Goal: Task Accomplishment & Management: Complete application form

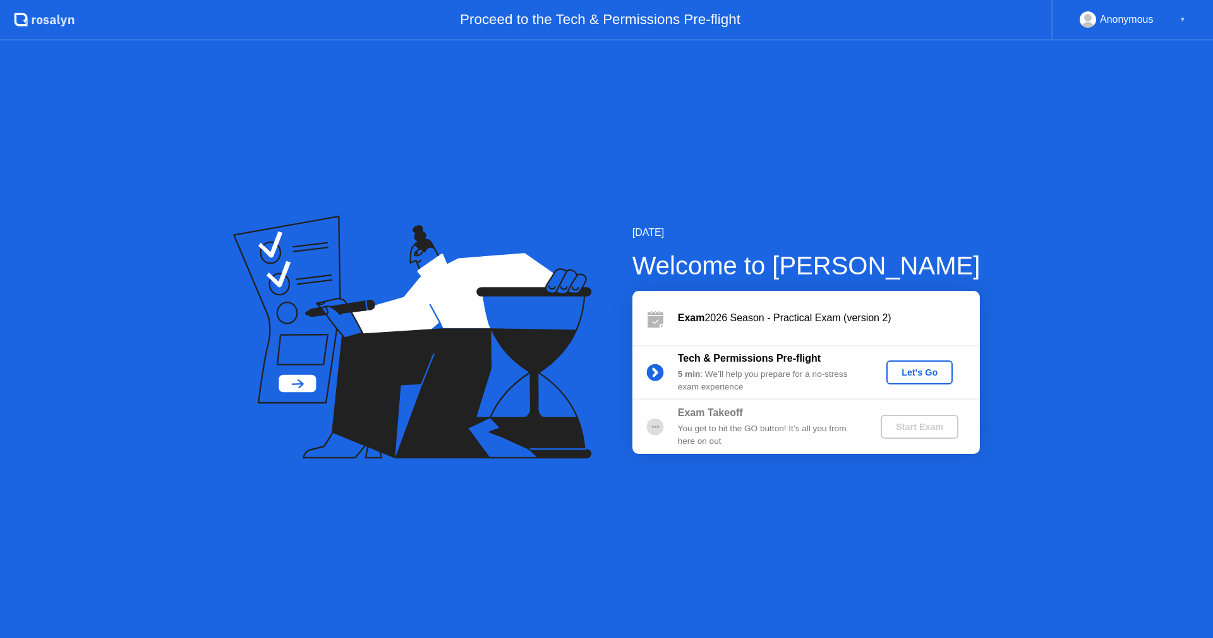
click at [907, 370] on div "Let's Go" at bounding box center [920, 372] width 56 height 10
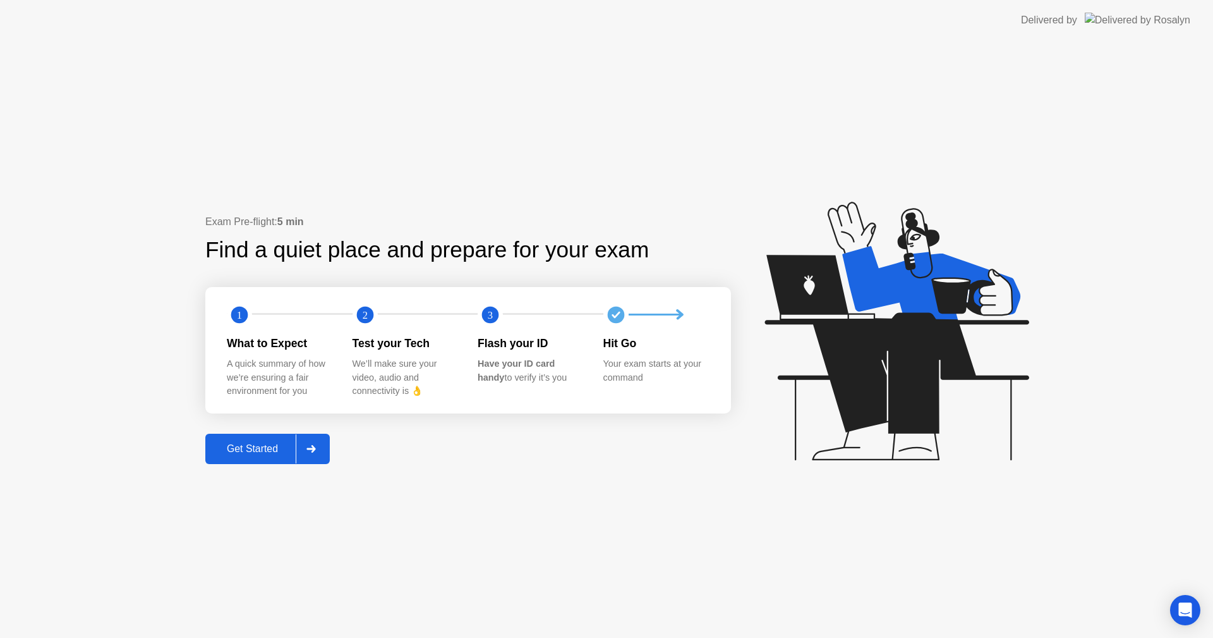
click at [250, 445] on div "Get Started" at bounding box center [252, 448] width 87 height 11
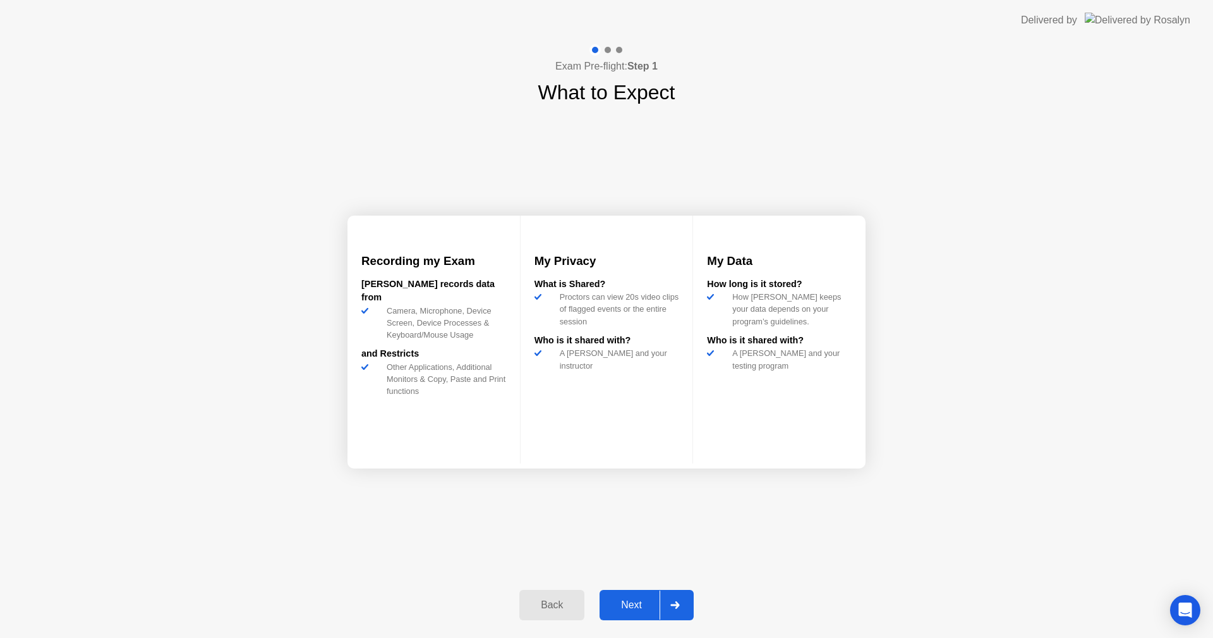
click at [639, 612] on button "Next" at bounding box center [647, 605] width 94 height 30
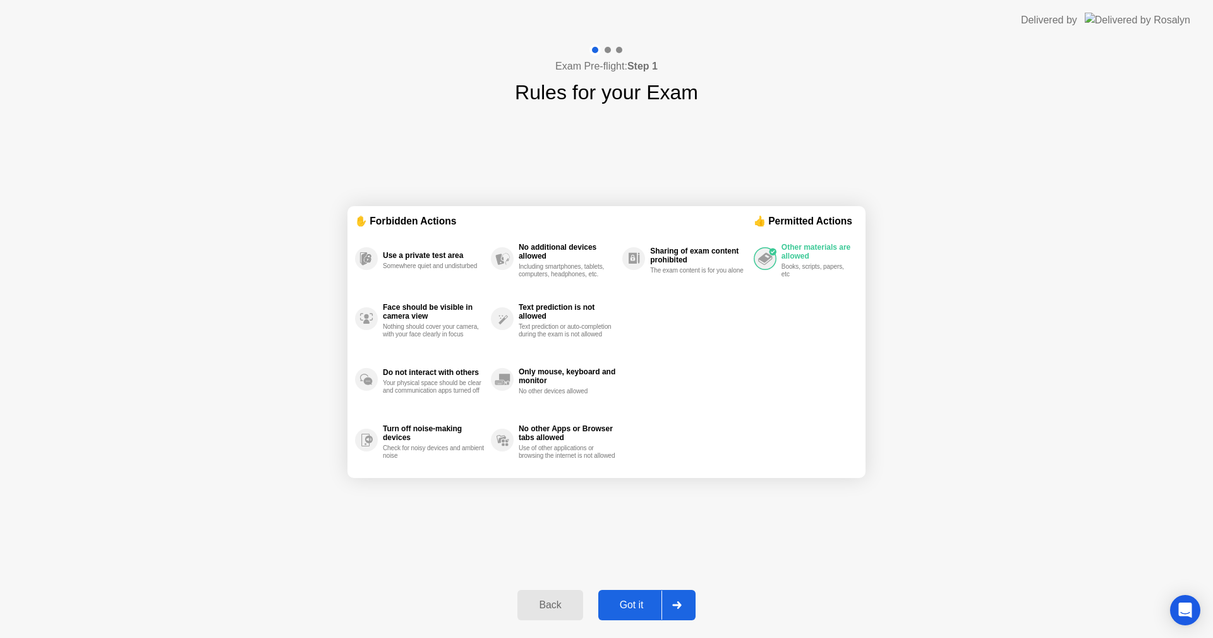
click at [638, 607] on div "Got it" at bounding box center [631, 604] width 59 height 11
select select "Available cameras"
select select "Available speakers"
select select "Available microphones"
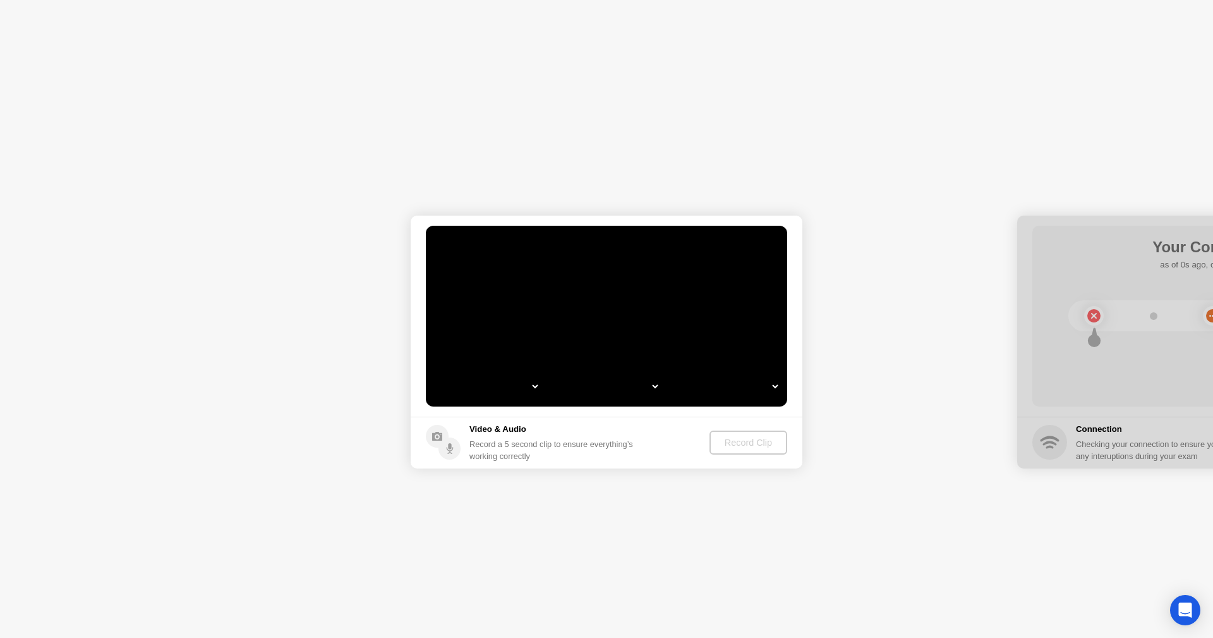
select select "**********"
select select "*******"
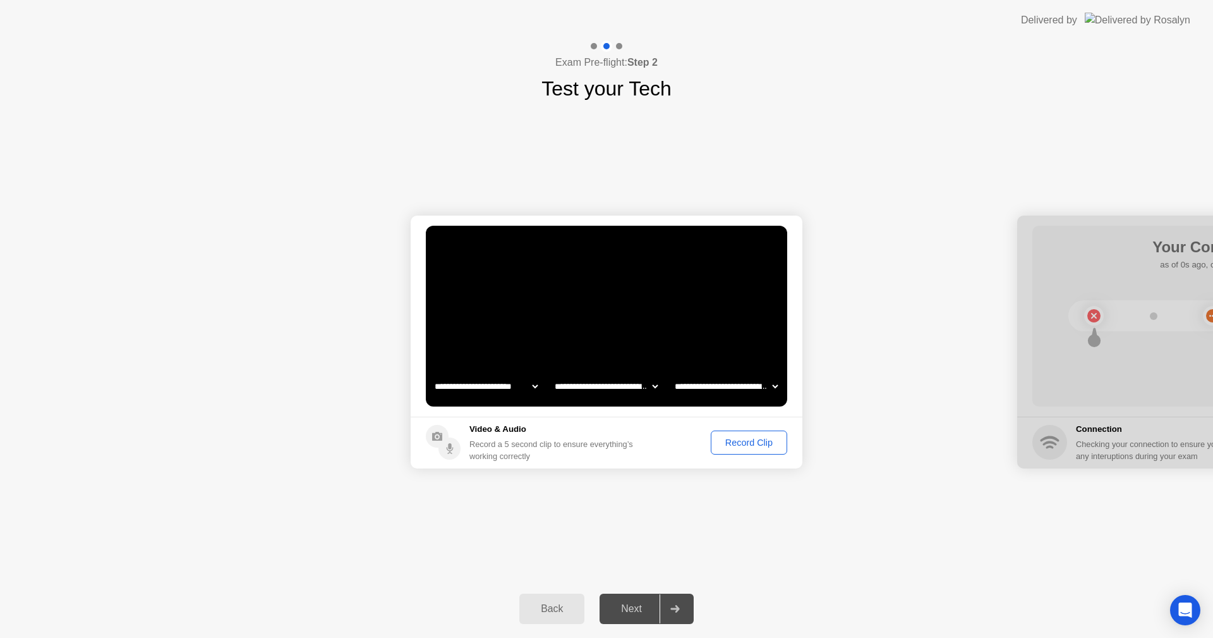
click at [735, 437] on div "Record Clip" at bounding box center [749, 442] width 68 height 10
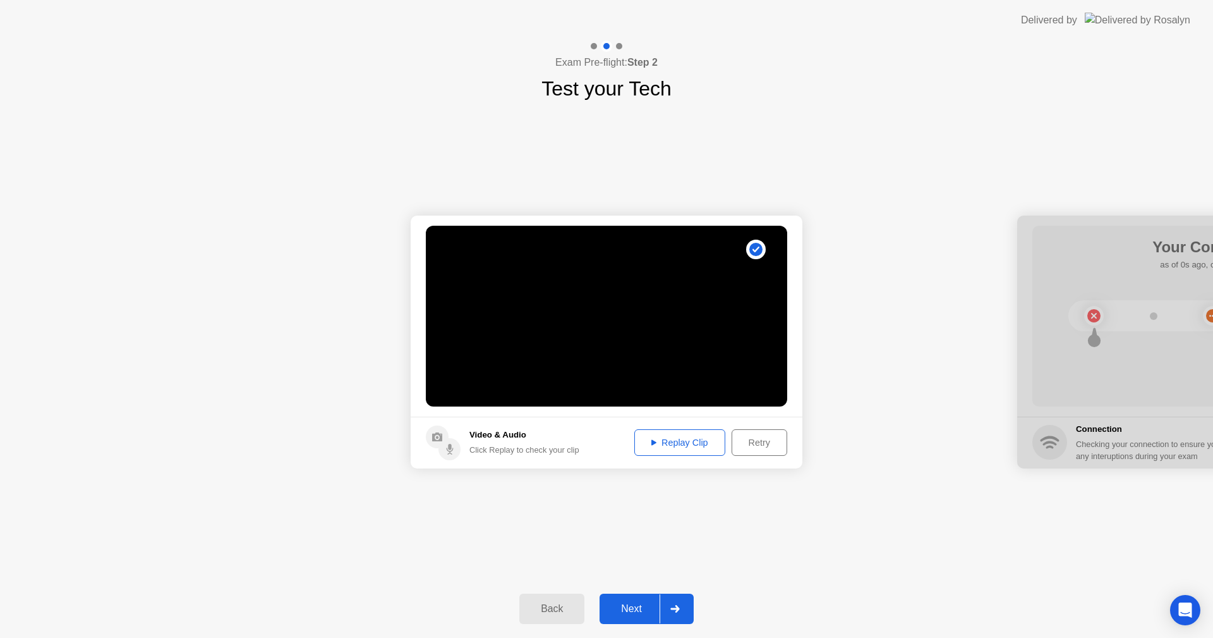
click at [675, 431] on button "Replay Clip" at bounding box center [679, 442] width 91 height 27
click at [627, 611] on div "Next" at bounding box center [631, 608] width 56 height 11
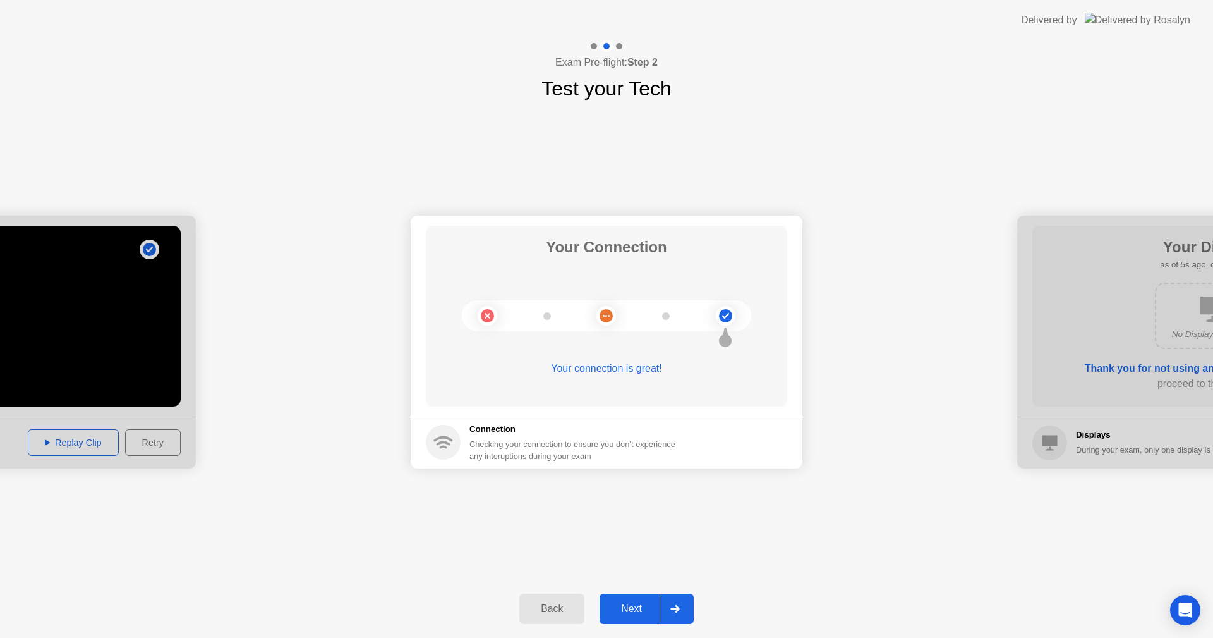
click at [627, 609] on div "Next" at bounding box center [631, 608] width 56 height 11
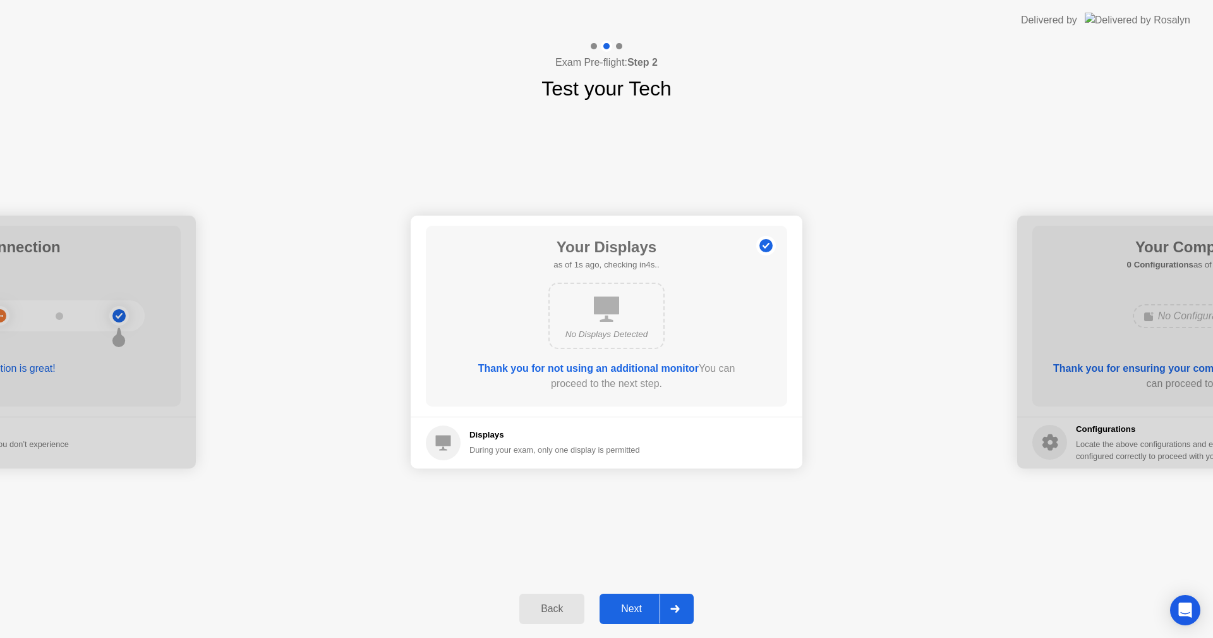
click at [627, 609] on div "Next" at bounding box center [631, 608] width 56 height 11
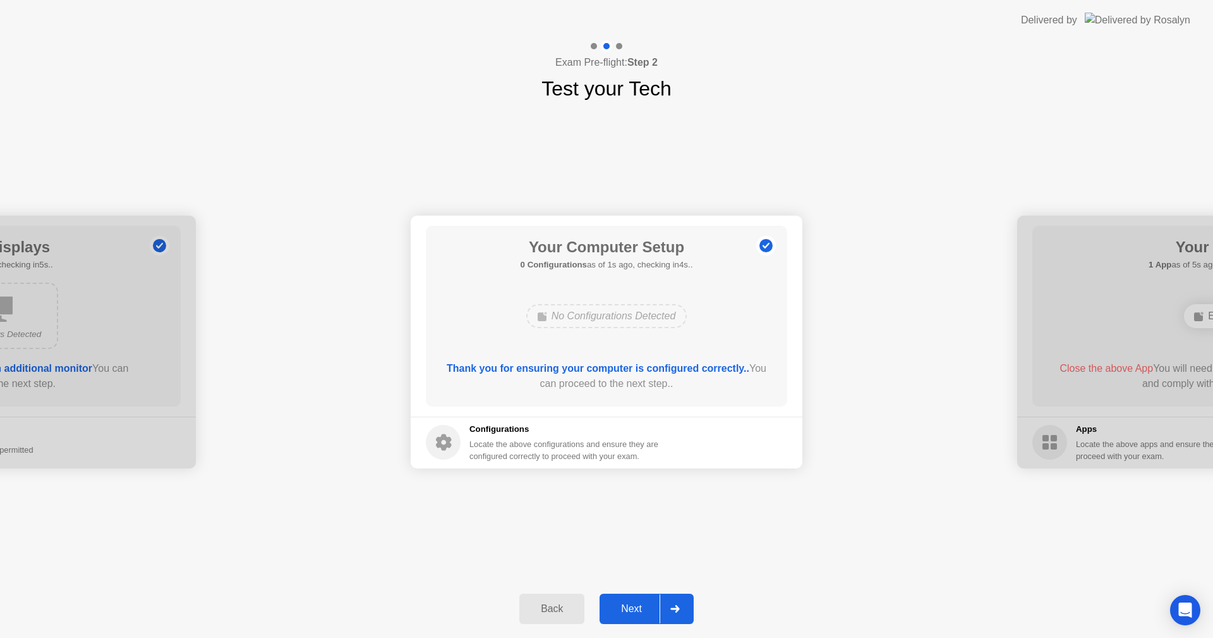
click at [627, 609] on div "Next" at bounding box center [631, 608] width 56 height 11
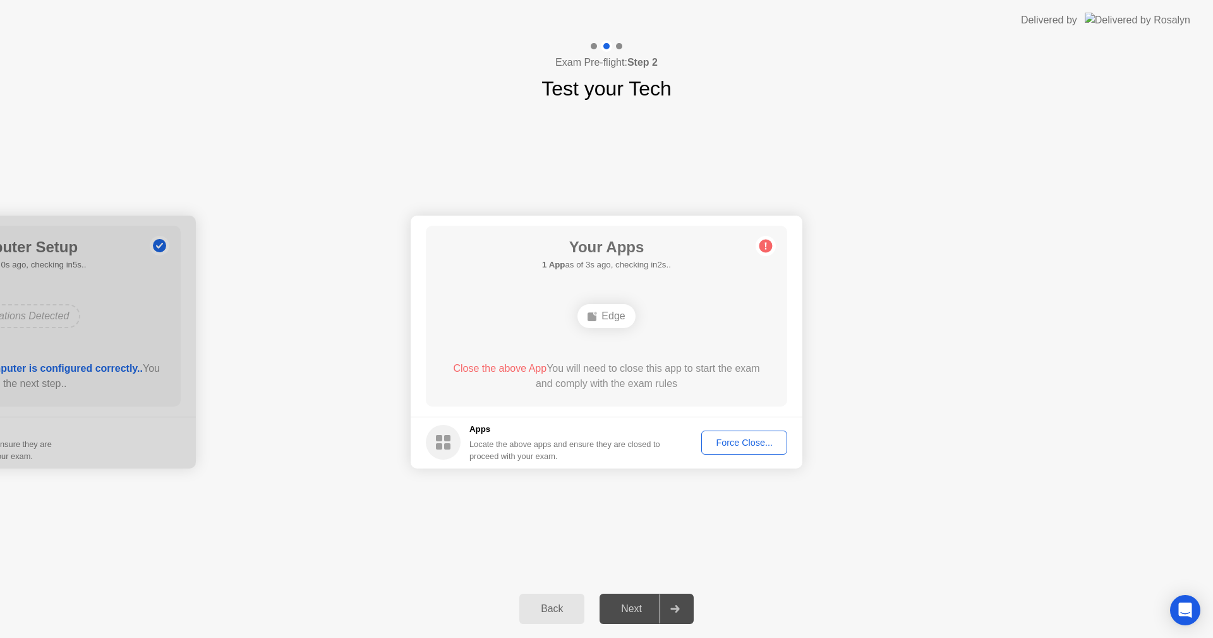
click at [737, 440] on div "Force Close..." at bounding box center [744, 442] width 77 height 10
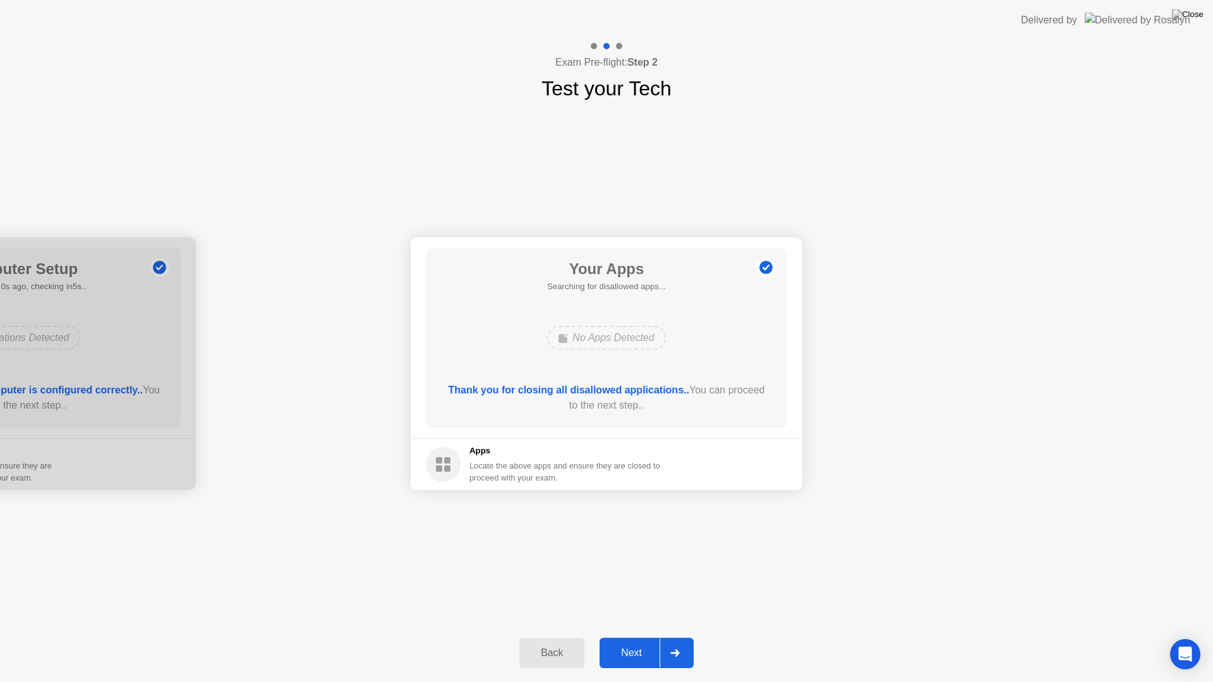
click at [636, 637] on div "Next" at bounding box center [631, 653] width 56 height 11
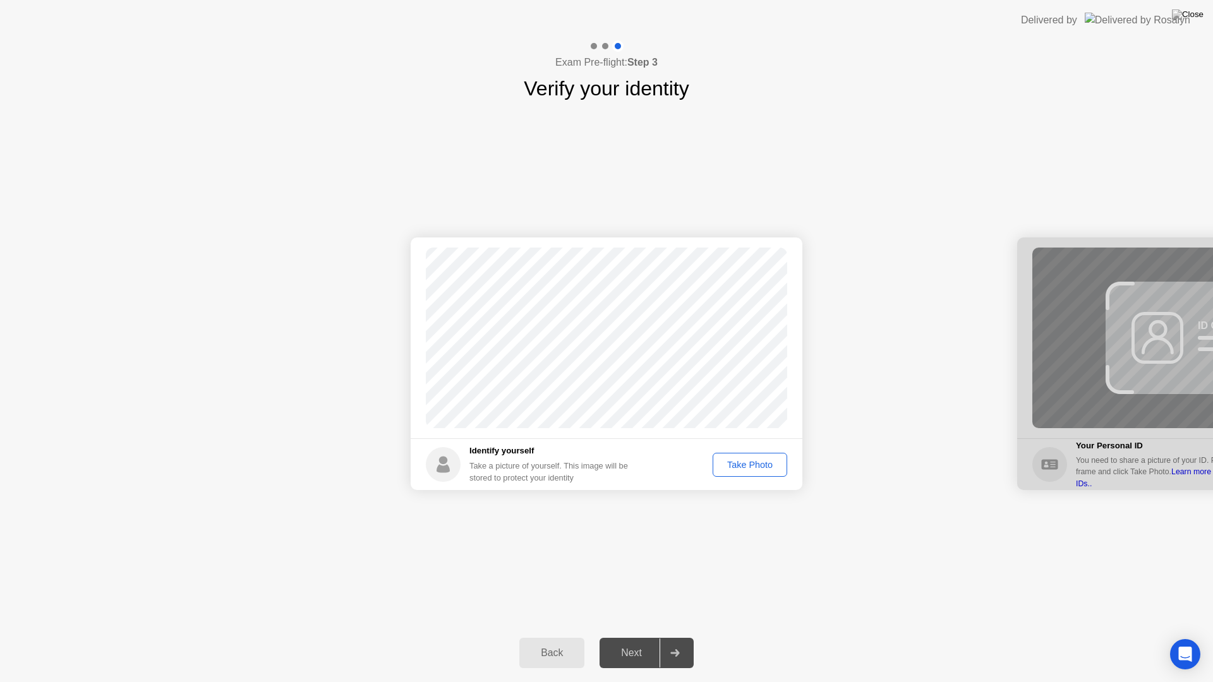
click at [741, 462] on div "Take Photo" at bounding box center [750, 465] width 66 height 10
click at [624, 637] on div "Next" at bounding box center [631, 653] width 56 height 11
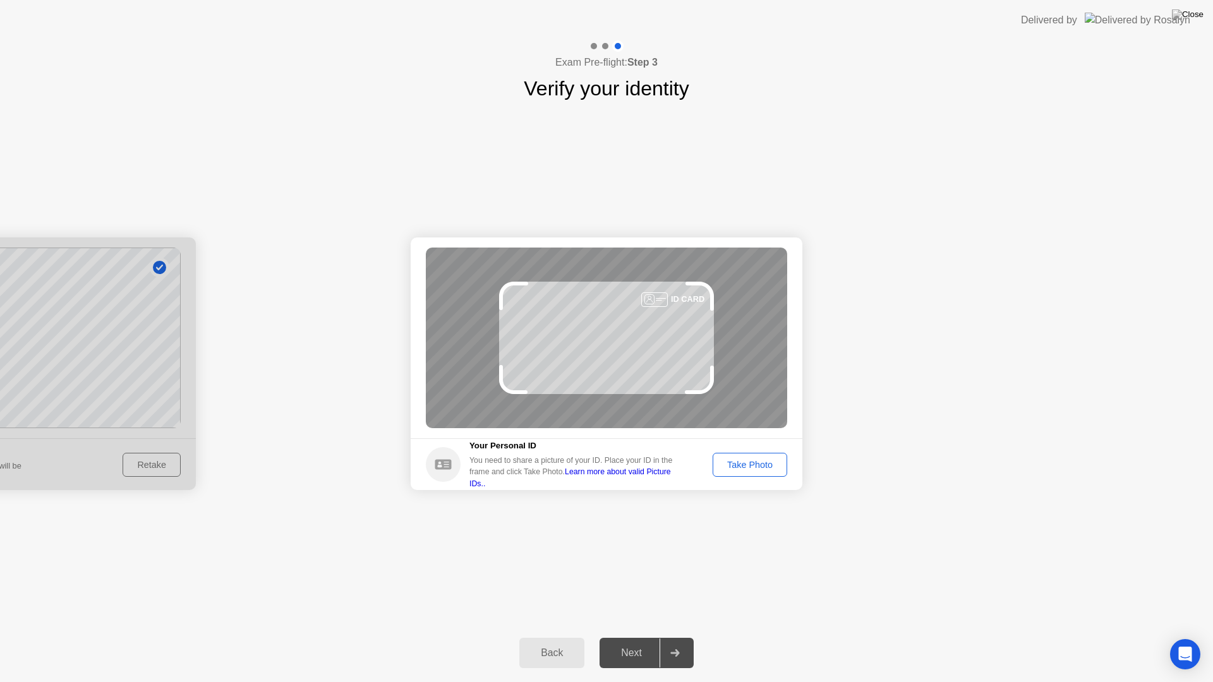
click at [731, 460] on div "Take Photo" at bounding box center [750, 465] width 66 height 10
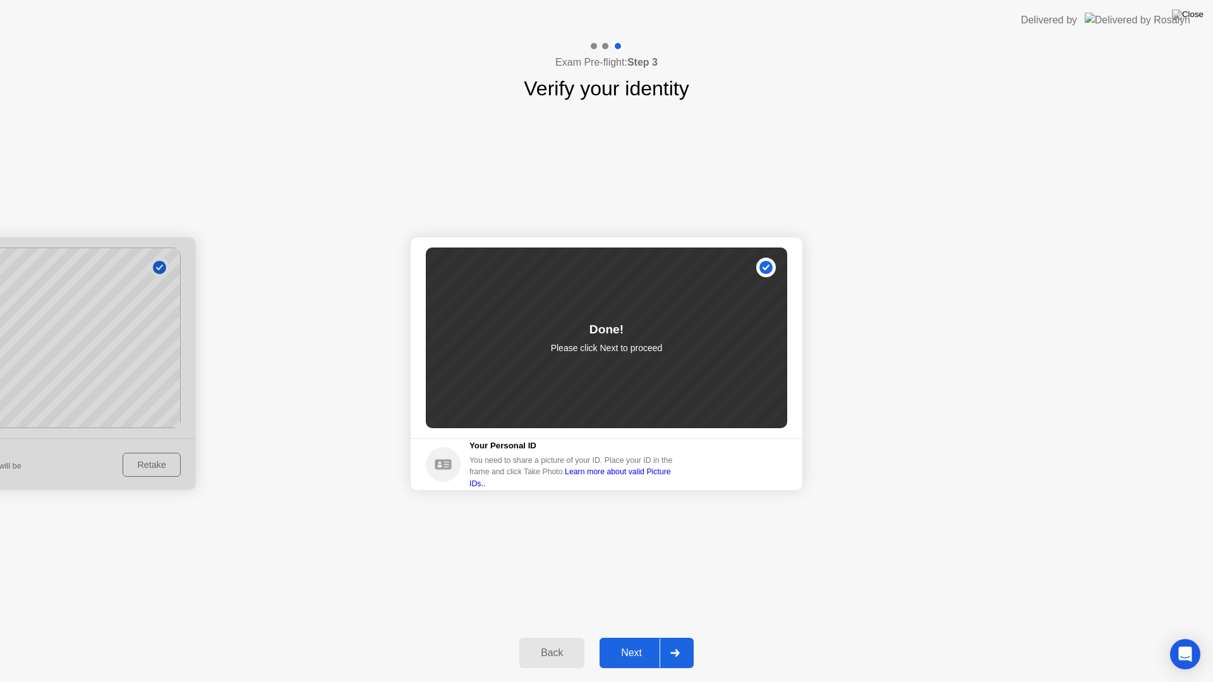
click at [636, 637] on div "Next" at bounding box center [631, 653] width 56 height 11
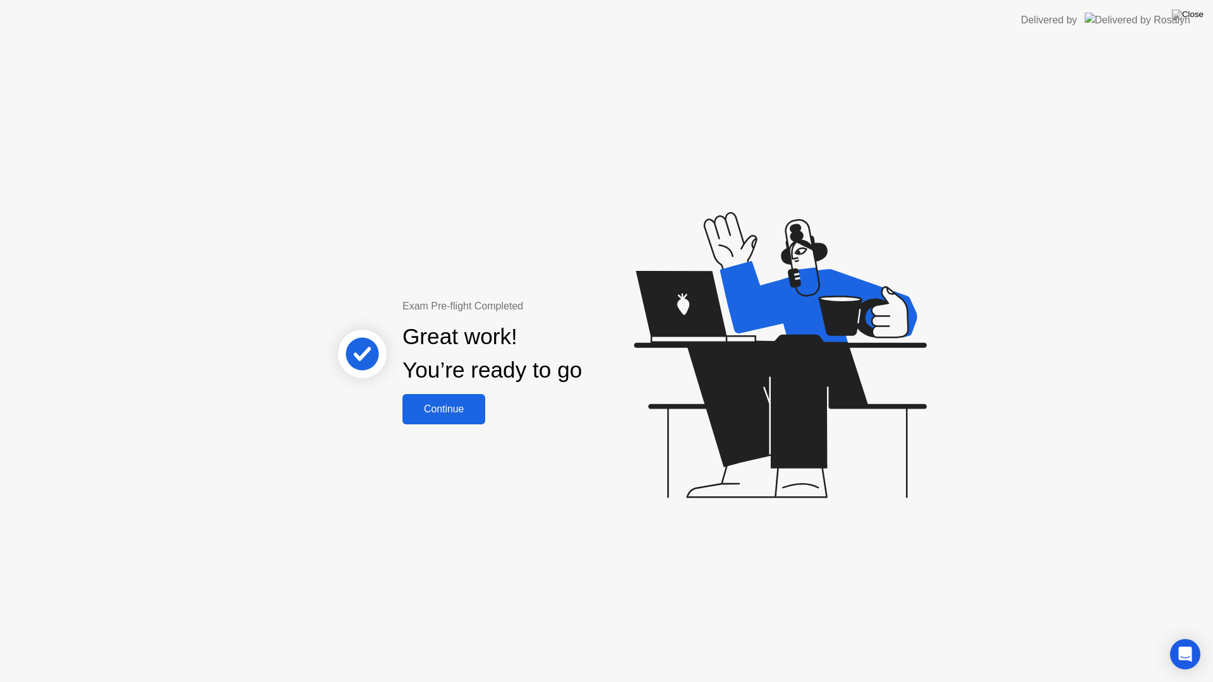
click at [447, 404] on div "Continue" at bounding box center [443, 409] width 75 height 11
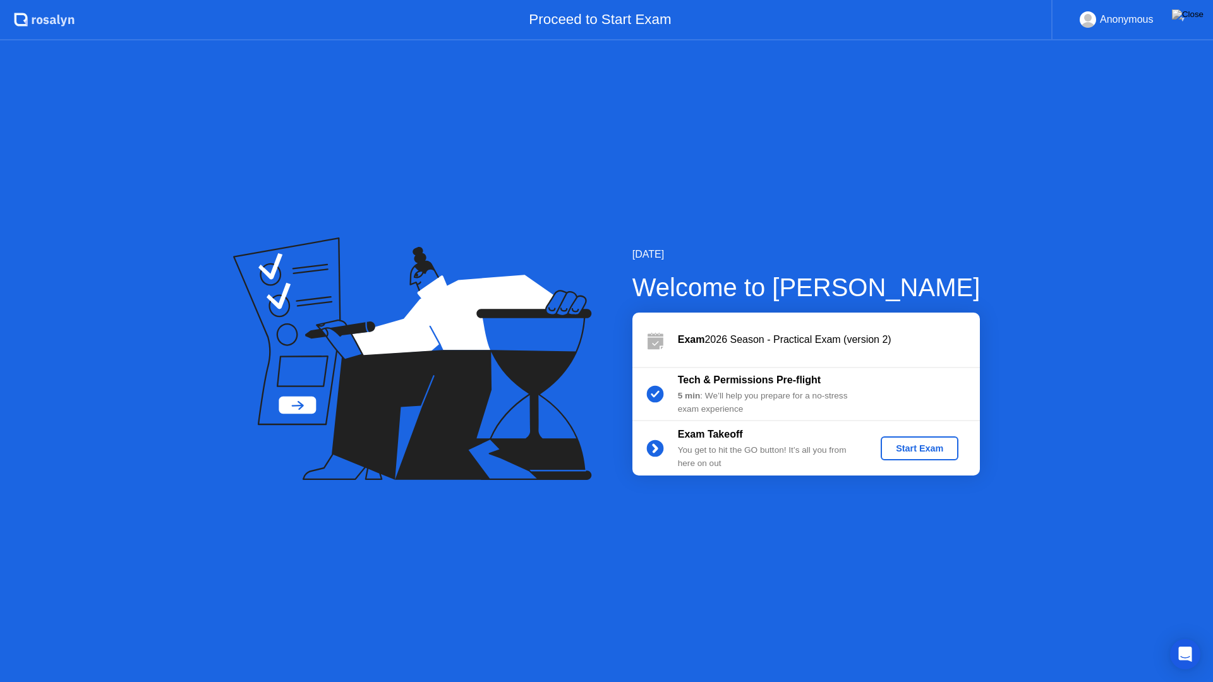
click at [909, 445] on div "Start Exam" at bounding box center [920, 449] width 68 height 10
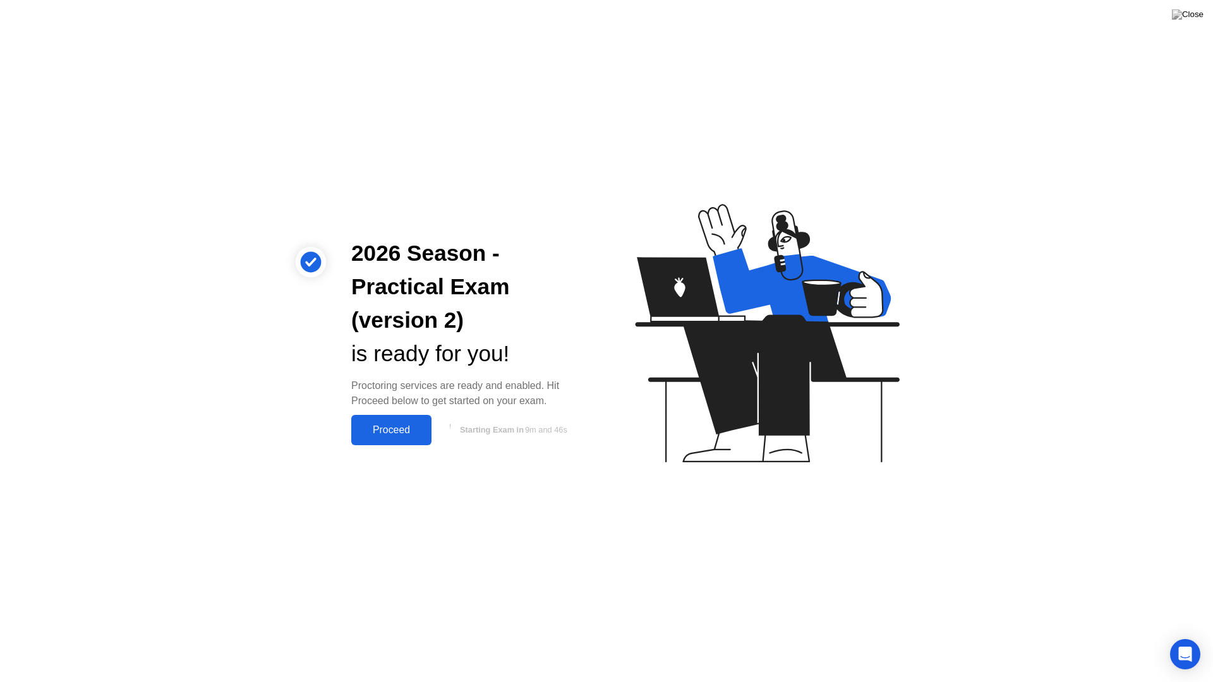
click at [385, 426] on div "Proceed" at bounding box center [391, 430] width 73 height 11
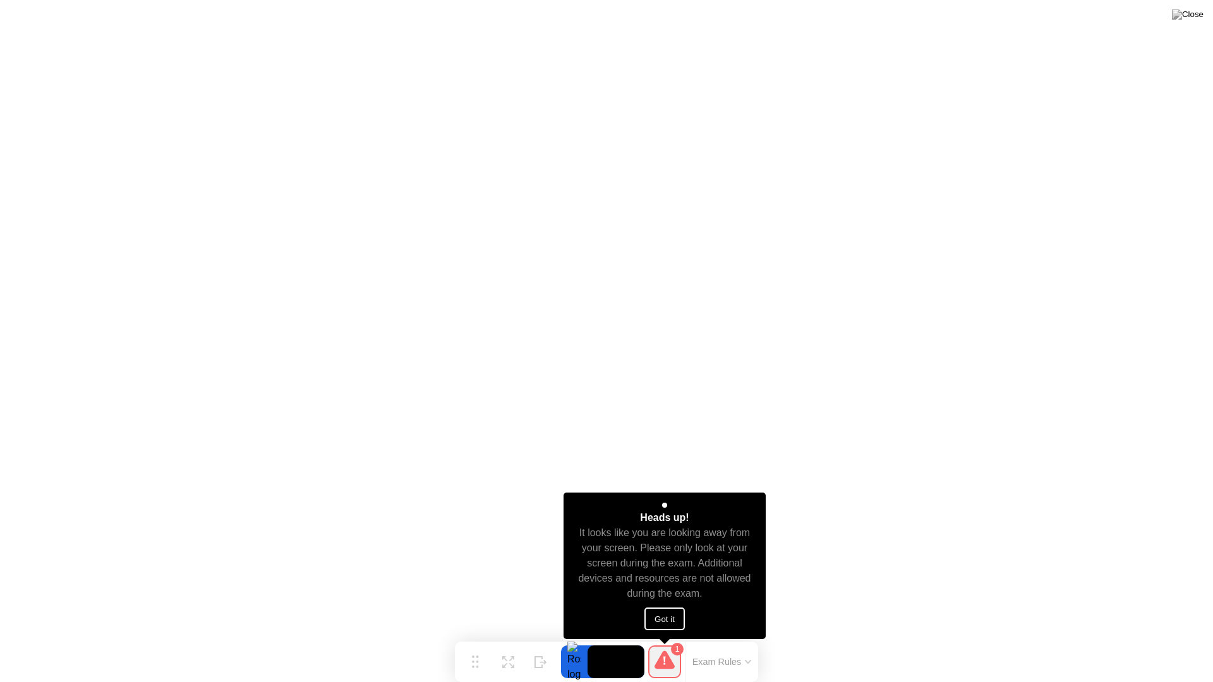
click at [672, 617] on button "Got it" at bounding box center [664, 619] width 40 height 23
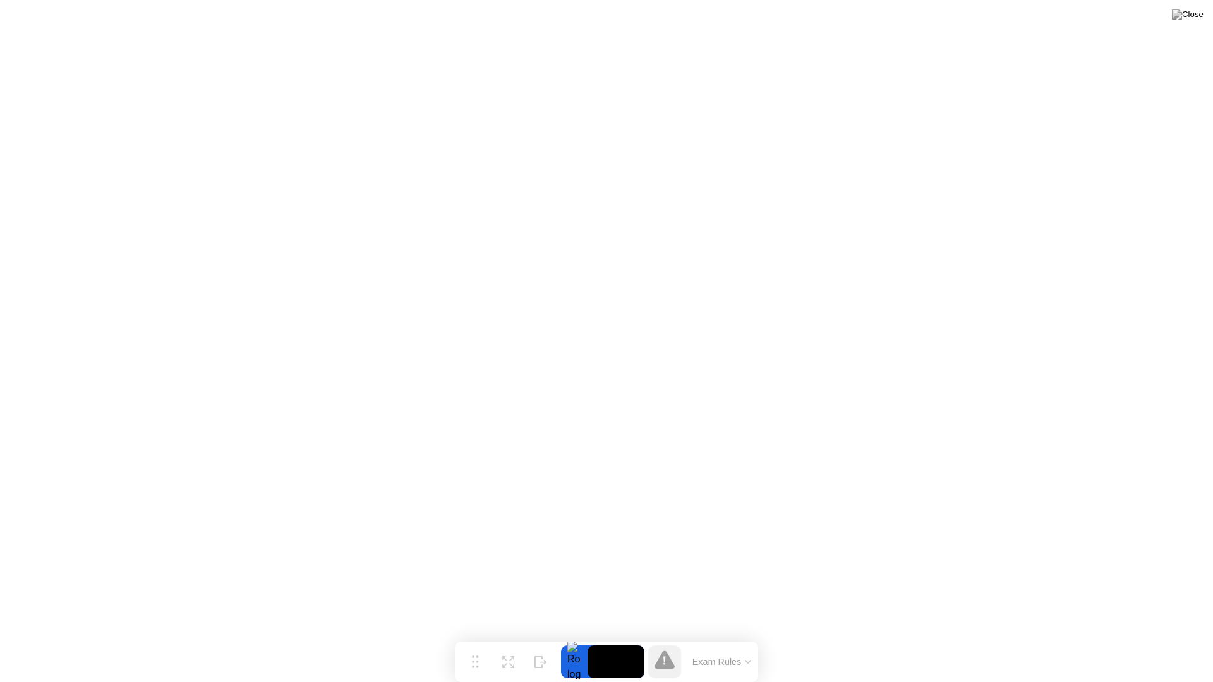
click at [595, 637] on video at bounding box center [616, 662] width 57 height 33
click at [571, 637] on div at bounding box center [574, 662] width 27 height 33
click at [481, 637] on button "Move" at bounding box center [475, 662] width 33 height 33
click at [484, 637] on button "Move" at bounding box center [475, 662] width 33 height 33
click at [475, 637] on div "Move" at bounding box center [475, 673] width 16 height 8
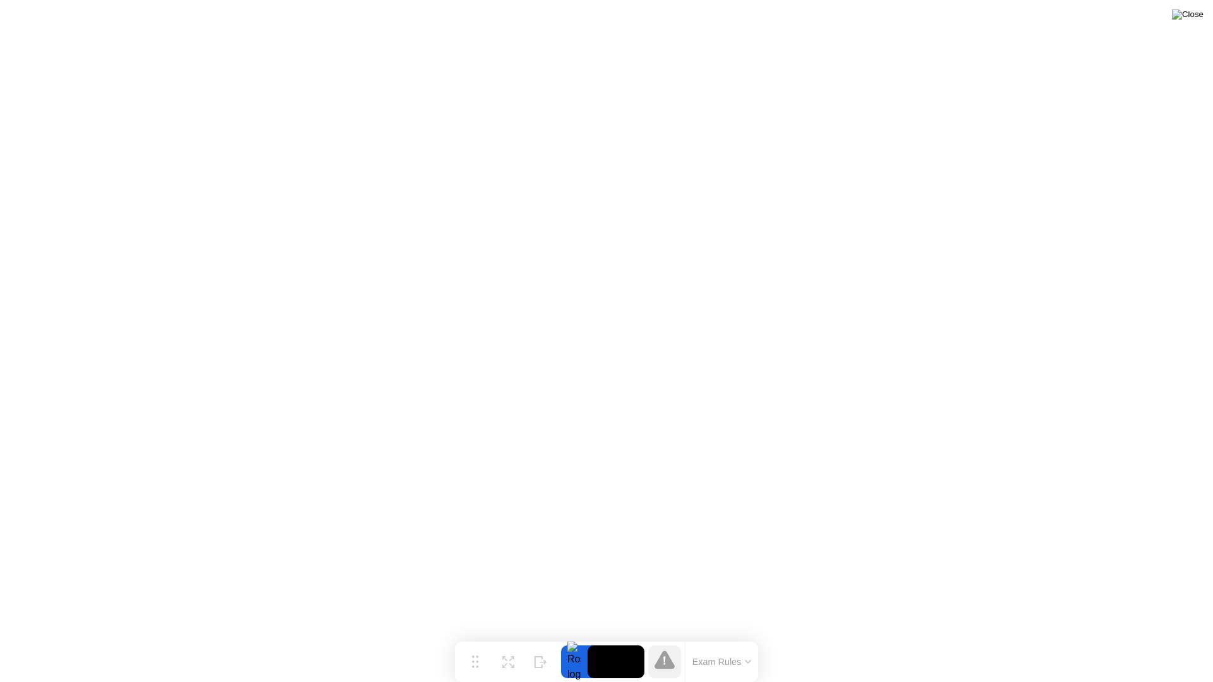
click at [1197, 10] on img at bounding box center [1188, 14] width 32 height 10
click at [662, 637] on icon at bounding box center [665, 660] width 20 height 18
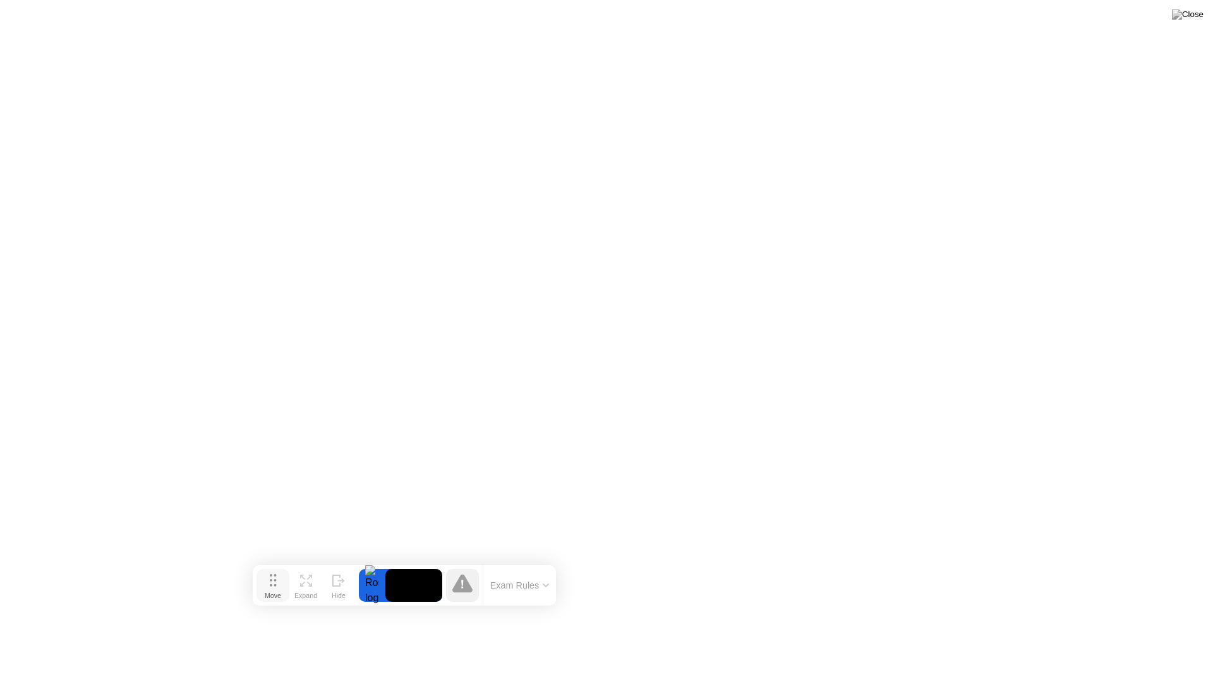
drag, startPoint x: 478, startPoint y: 664, endPoint x: 270, endPoint y: 588, distance: 221.5
click at [270, 592] on div "Move" at bounding box center [273, 596] width 16 height 8
click at [301, 581] on icon at bounding box center [300, 581] width 12 height 12
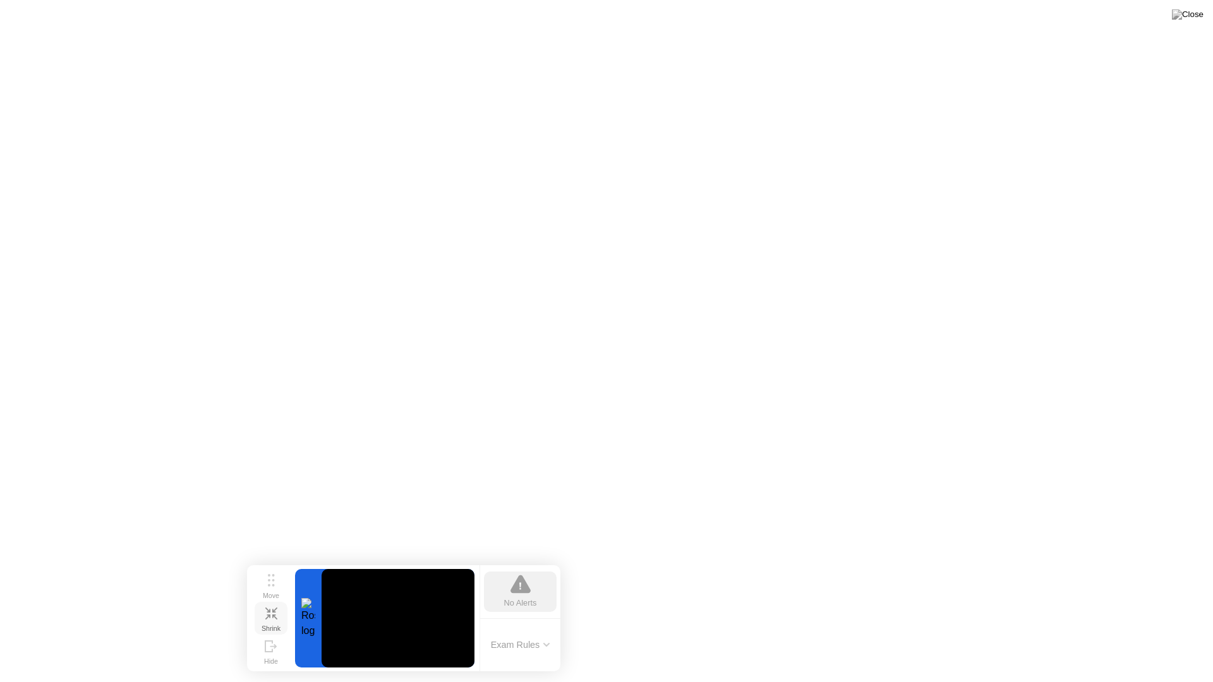
click at [273, 610] on icon at bounding box center [274, 609] width 5 height 5
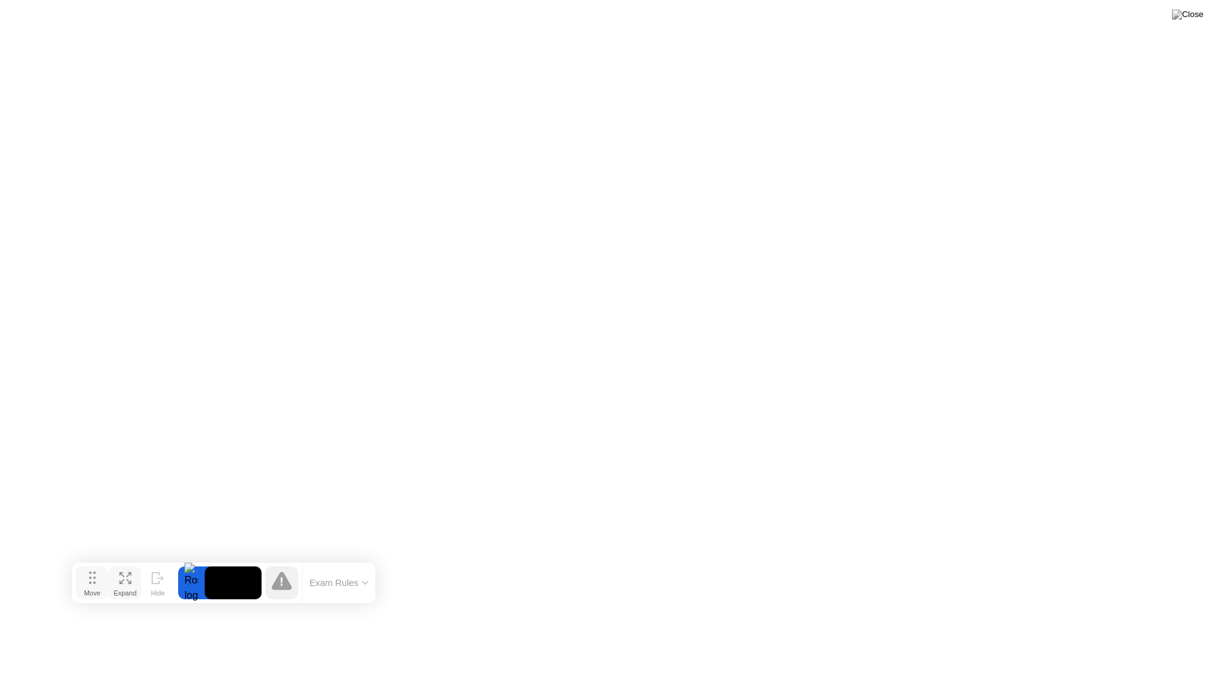
drag, startPoint x: 269, startPoint y: 589, endPoint x: 90, endPoint y: 586, distance: 178.2
click at [90, 590] on div "Move" at bounding box center [92, 594] width 16 height 8
drag, startPoint x: 122, startPoint y: 571, endPoint x: 126, endPoint y: 586, distance: 15.6
click at [126, 586] on button "Expand" at bounding box center [122, 583] width 33 height 33
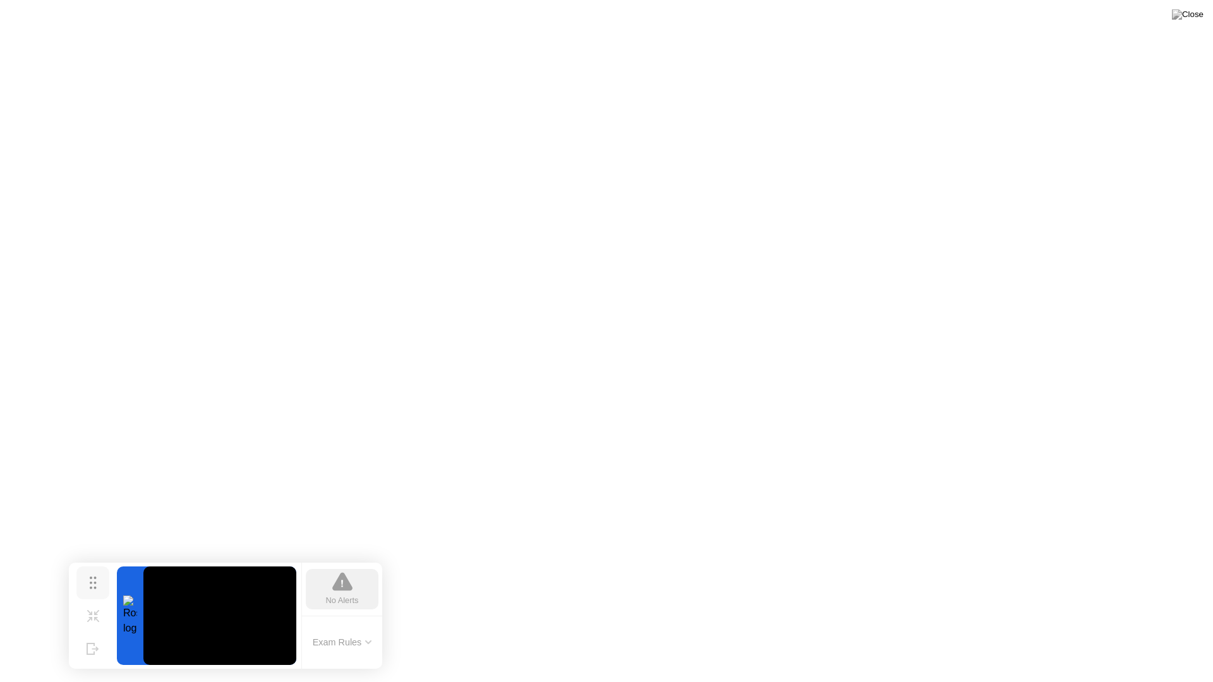
click at [95, 590] on div "Move" at bounding box center [93, 594] width 16 height 8
drag, startPoint x: 92, startPoint y: 609, endPoint x: 93, endPoint y: 617, distance: 8.3
click at [93, 620] on button "Shrink" at bounding box center [92, 616] width 33 height 33
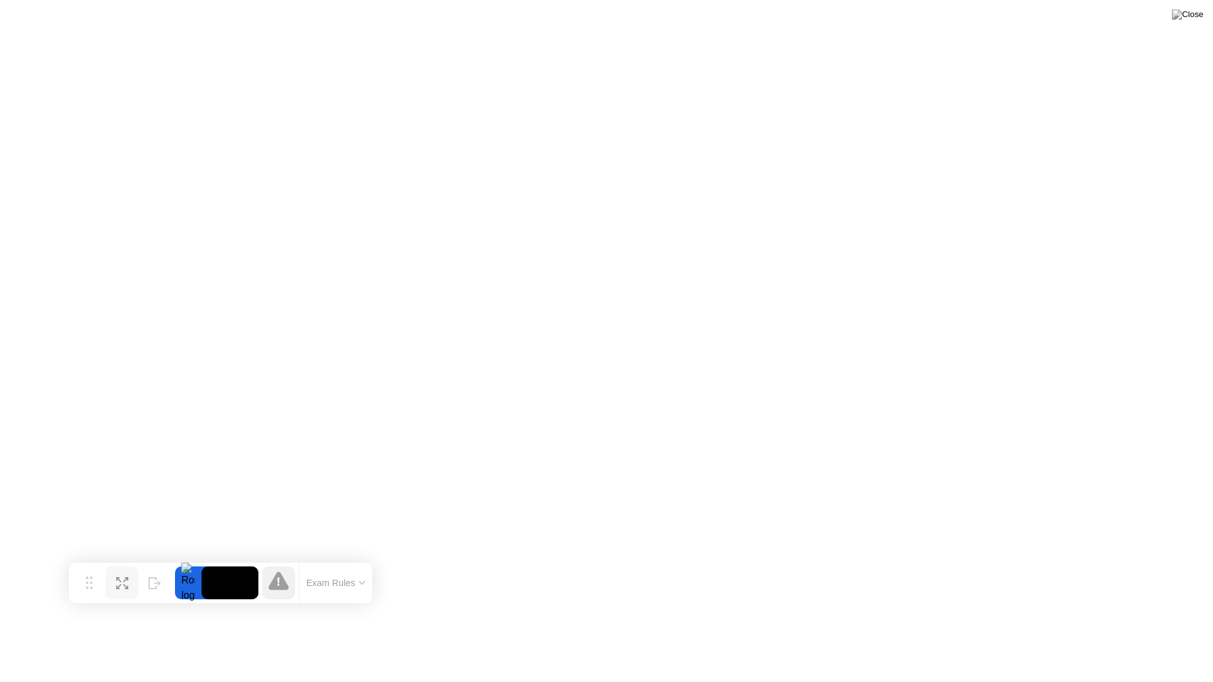
click at [121, 578] on icon at bounding box center [122, 584] width 12 height 12
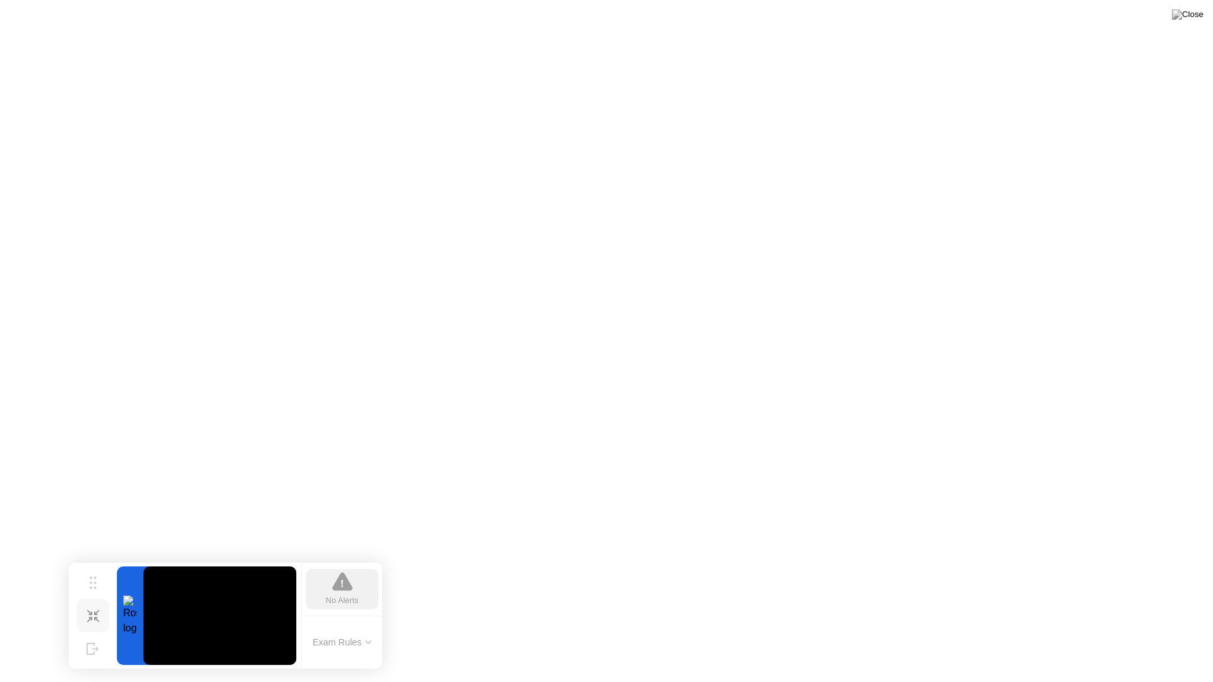
drag, startPoint x: 99, startPoint y: 611, endPoint x: 76, endPoint y: 616, distance: 22.7
click at [76, 617] on div "Move Shrink Hide" at bounding box center [93, 616] width 40 height 99
click at [91, 610] on icon at bounding box center [89, 612] width 5 height 5
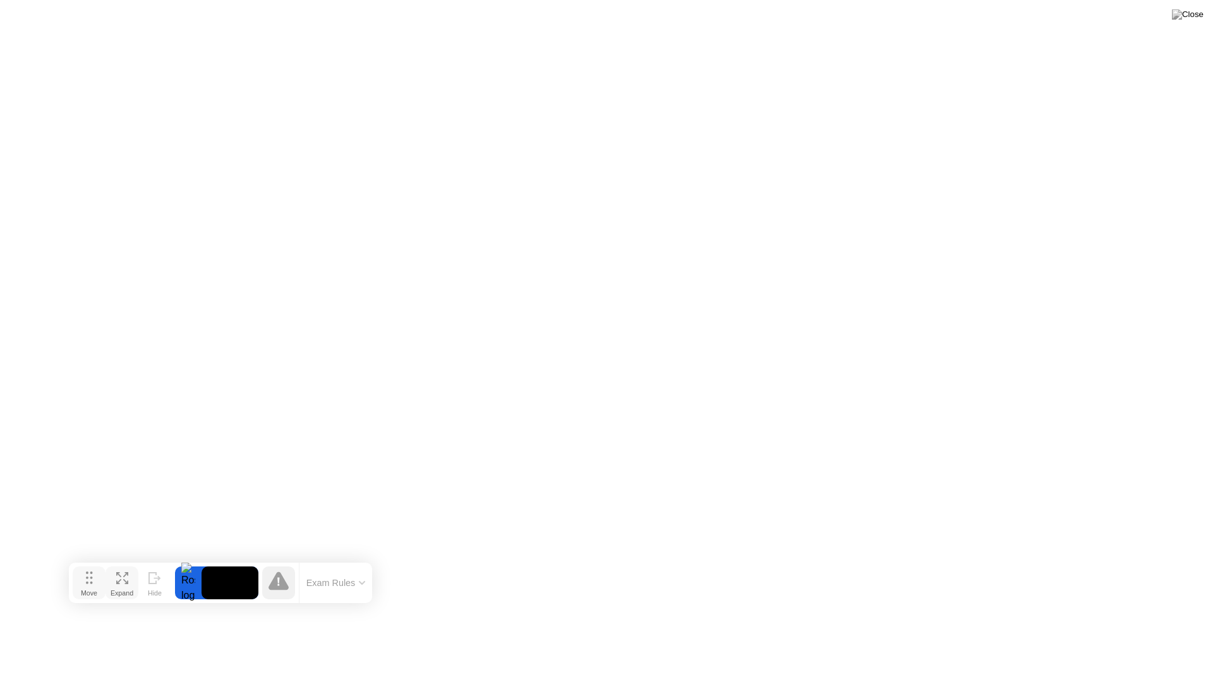
click at [88, 579] on icon at bounding box center [89, 578] width 7 height 13
drag, startPoint x: 88, startPoint y: 579, endPoint x: 30, endPoint y: 574, distance: 58.9
click at [30, 574] on icon at bounding box center [30, 573] width 7 height 13
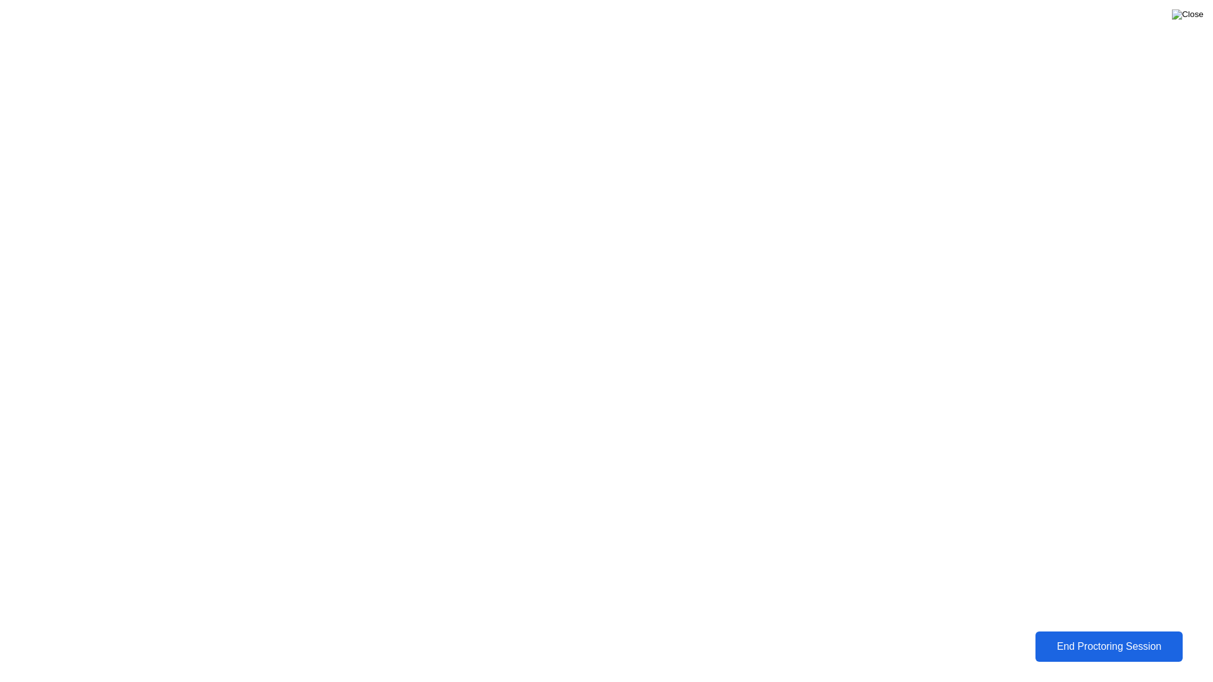
click at [1192, 11] on img at bounding box center [1188, 14] width 32 height 10
click at [1195, 13] on img at bounding box center [1188, 14] width 32 height 10
